Goal: Transaction & Acquisition: Purchase product/service

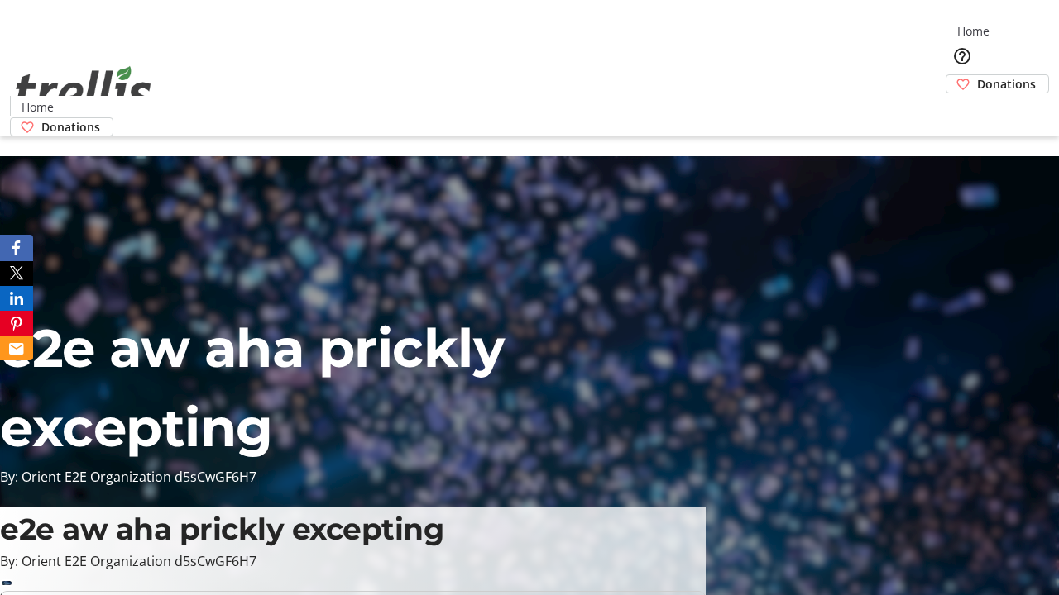
click at [977, 75] on span "Donations" at bounding box center [1006, 83] width 59 height 17
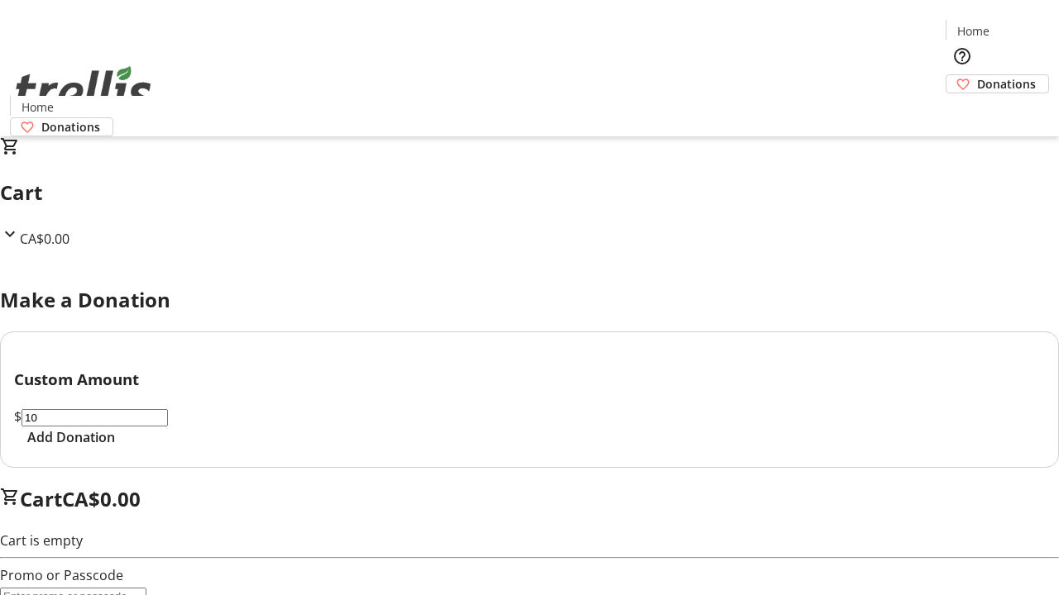
click at [115, 447] on span "Add Donation" at bounding box center [71, 438] width 88 height 20
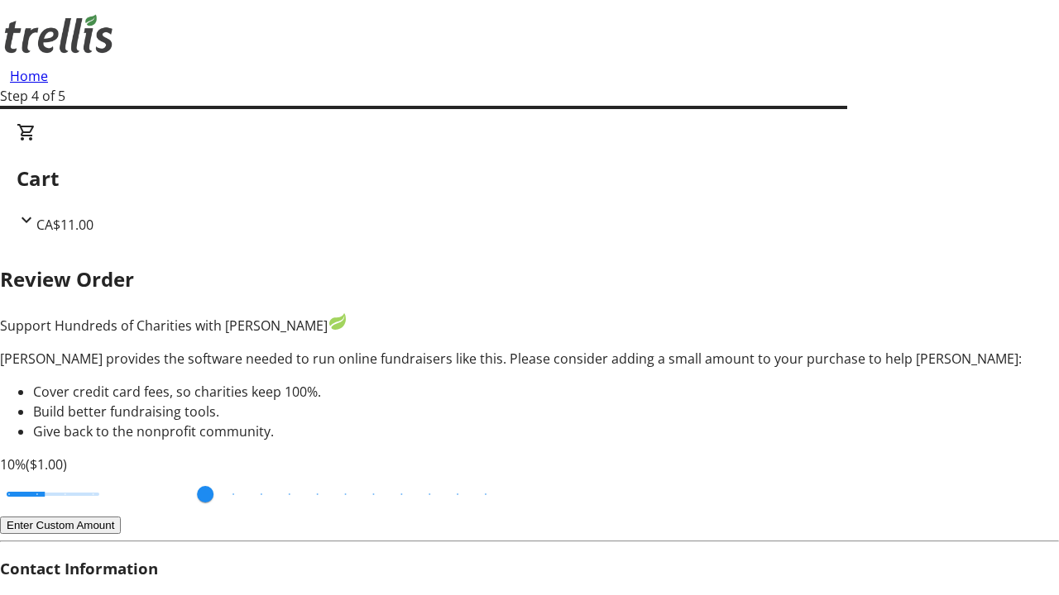
click at [121, 517] on button "Enter Custom Amount" at bounding box center [60, 525] width 121 height 17
